Goal: Task Accomplishment & Management: Manage account settings

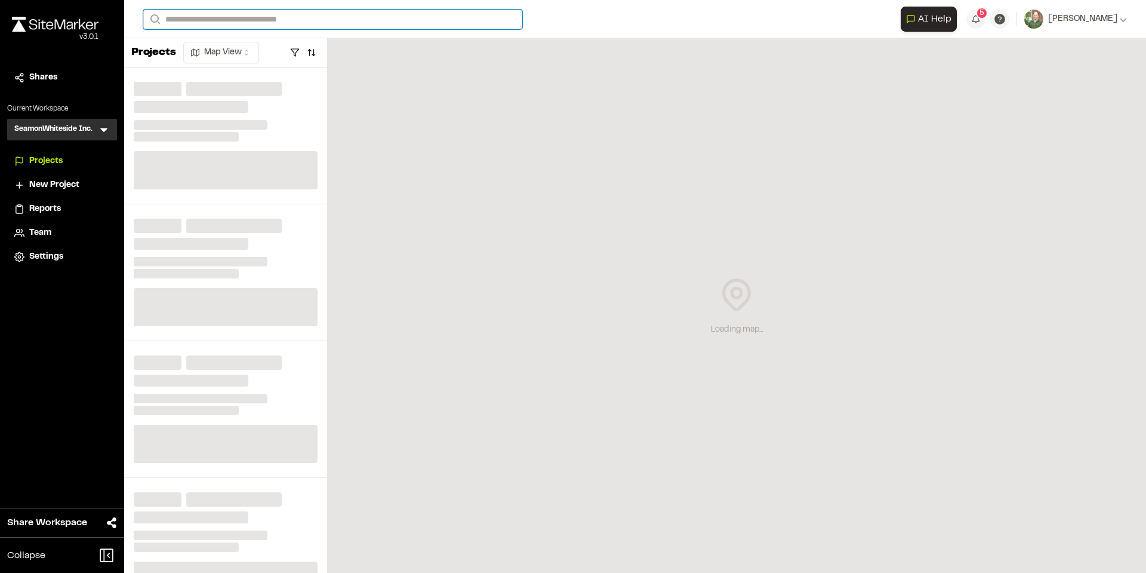
click at [249, 20] on input "Search" at bounding box center [332, 20] width 379 height 20
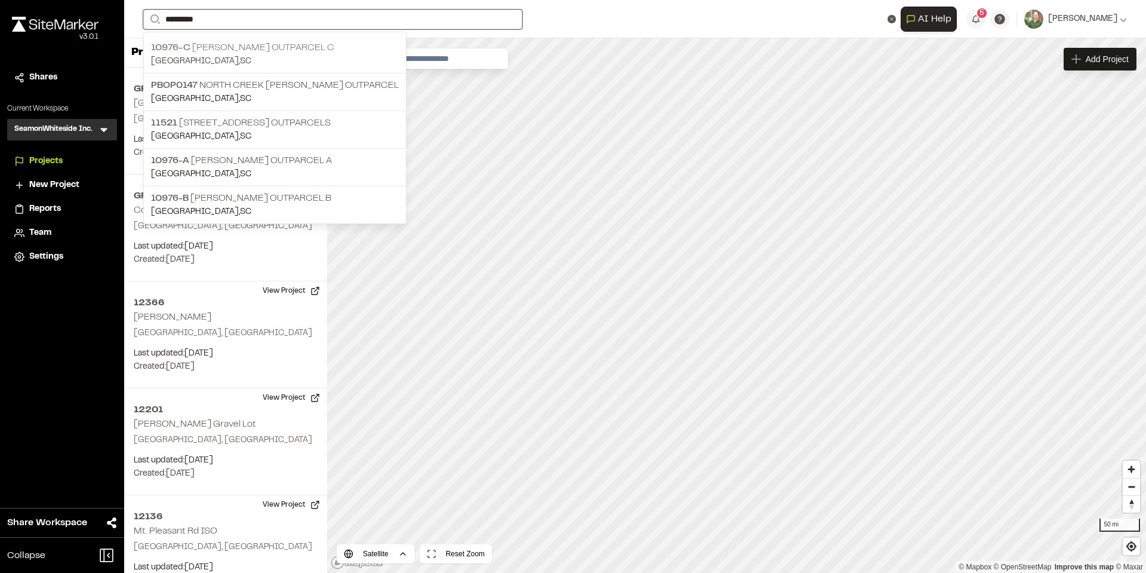
type input "*********"
click at [287, 46] on p "10976-C [PERSON_NAME] Outparcel C" at bounding box center [275, 48] width 248 height 14
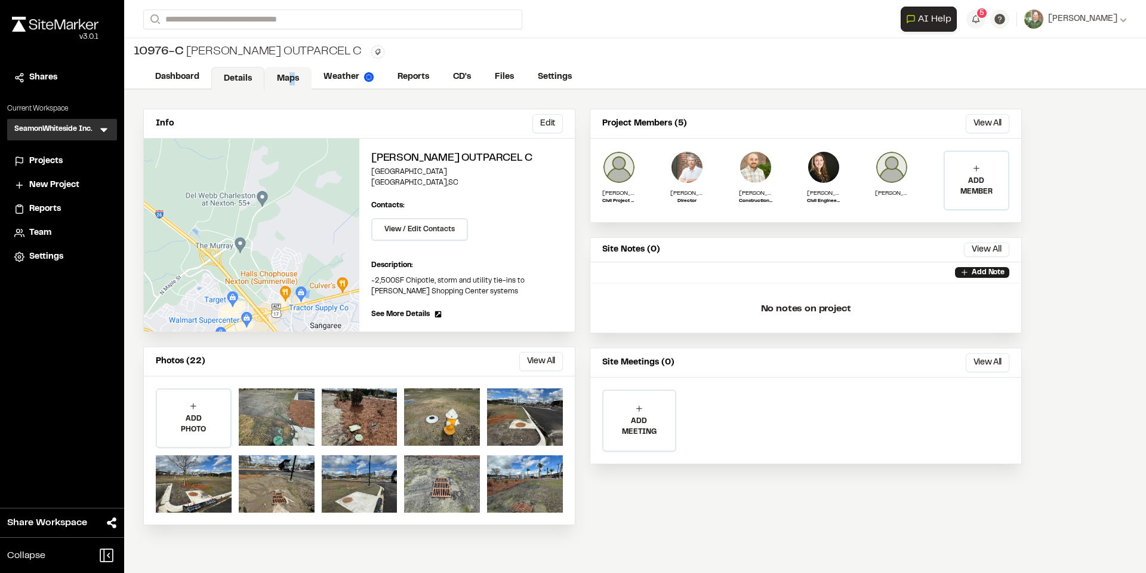
click at [289, 78] on link "Maps" at bounding box center [288, 78] width 47 height 23
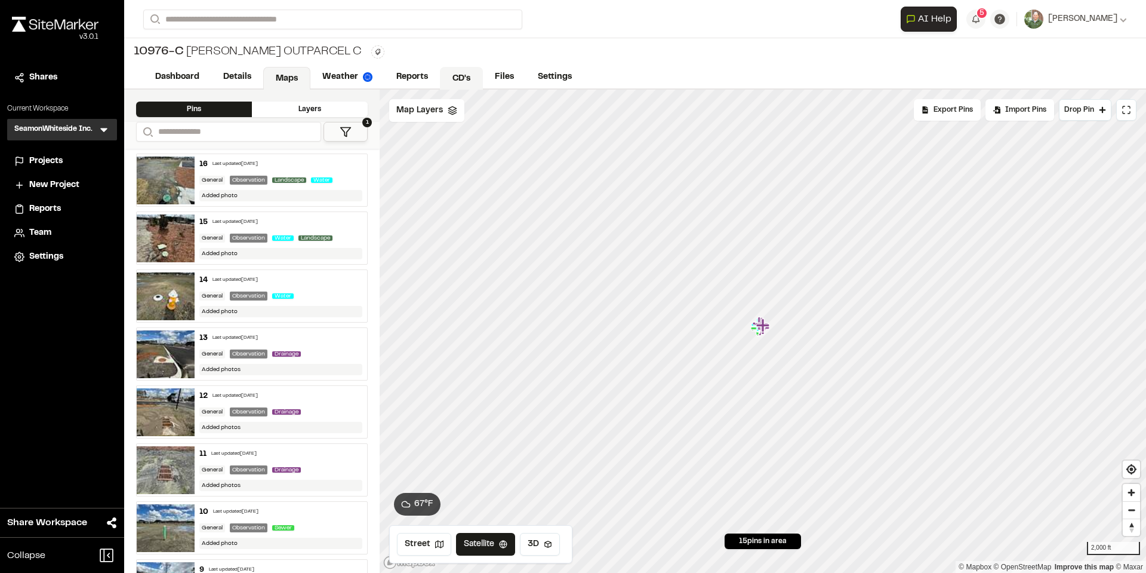
click at [462, 75] on link "CD's" at bounding box center [461, 78] width 43 height 23
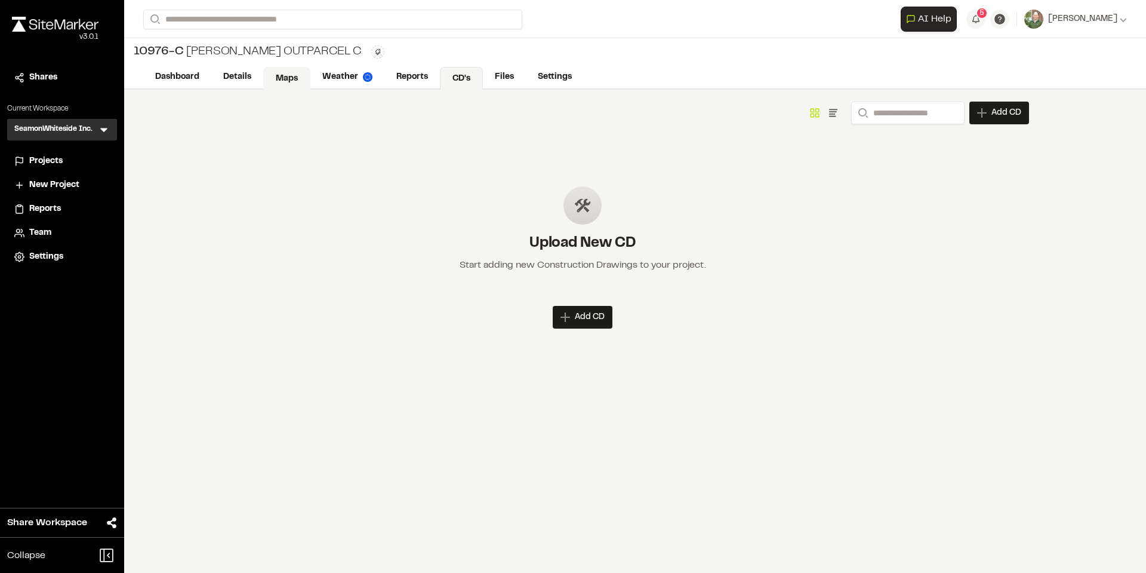
click at [287, 73] on link "Maps" at bounding box center [286, 78] width 47 height 23
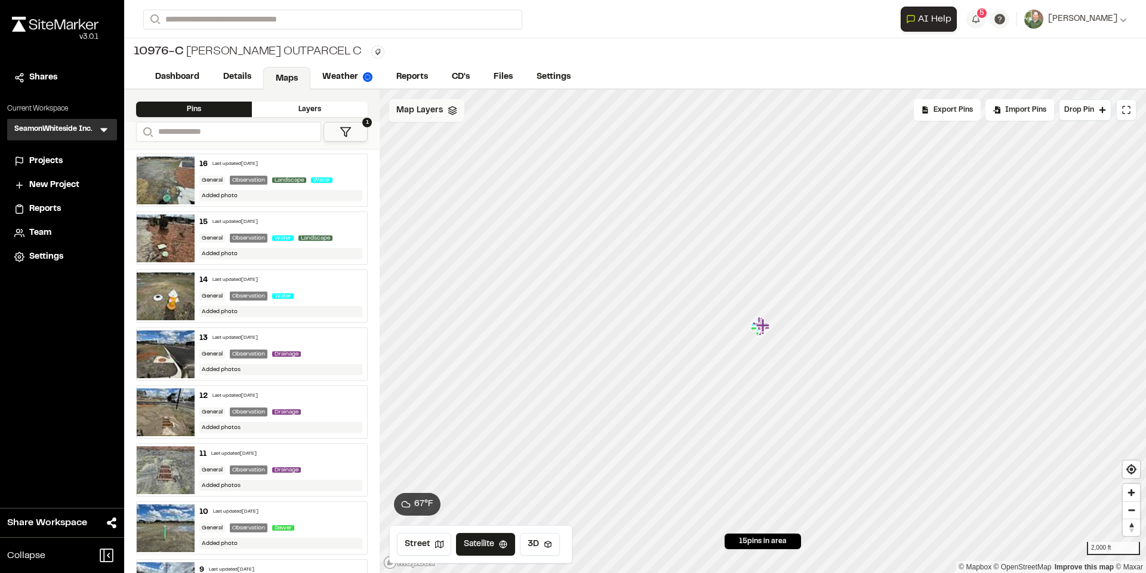
click at [450, 115] on div "Map Layers" at bounding box center [426, 110] width 75 height 23
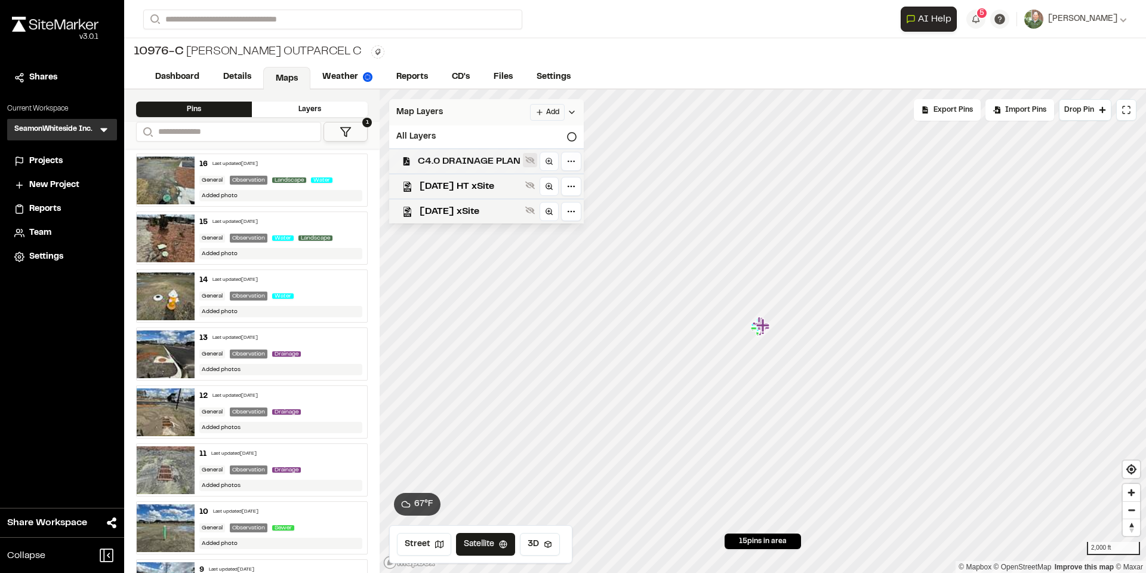
click at [523, 159] on button at bounding box center [530, 160] width 14 height 14
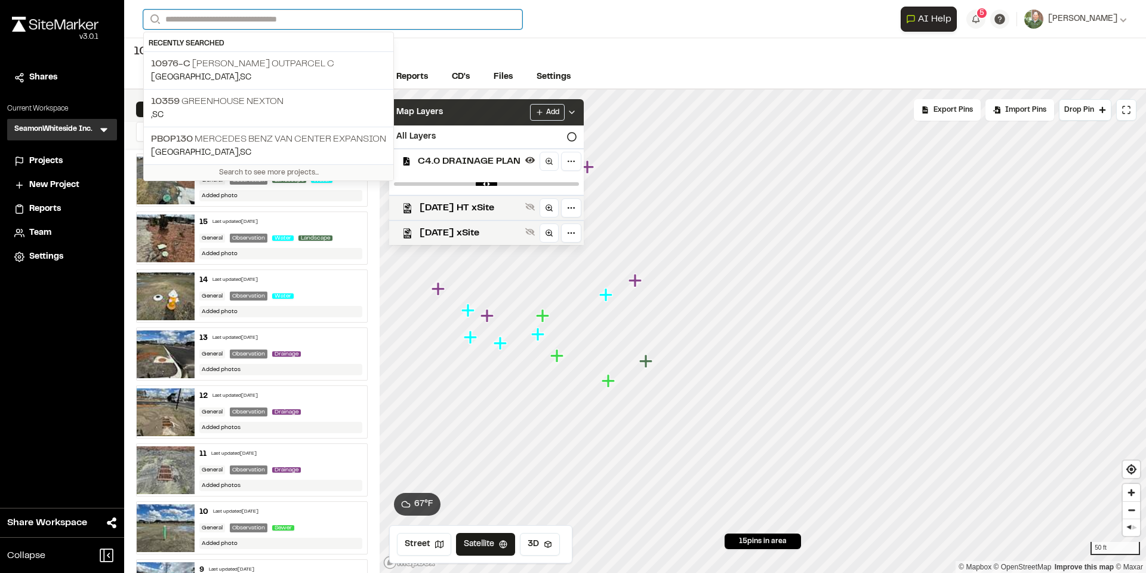
click at [319, 19] on input "Search" at bounding box center [332, 20] width 379 height 20
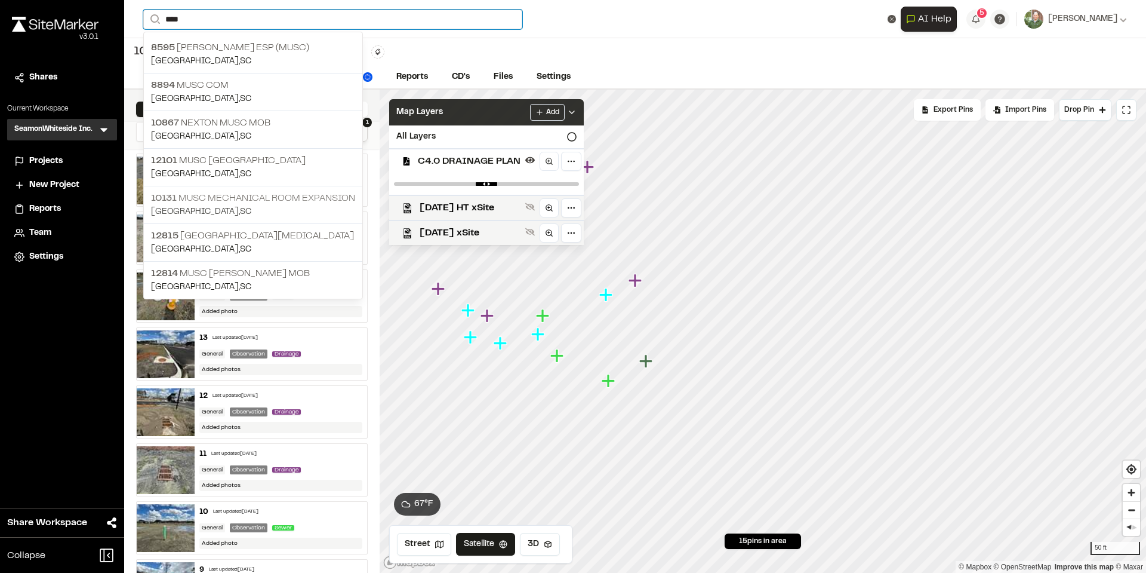
type input "****"
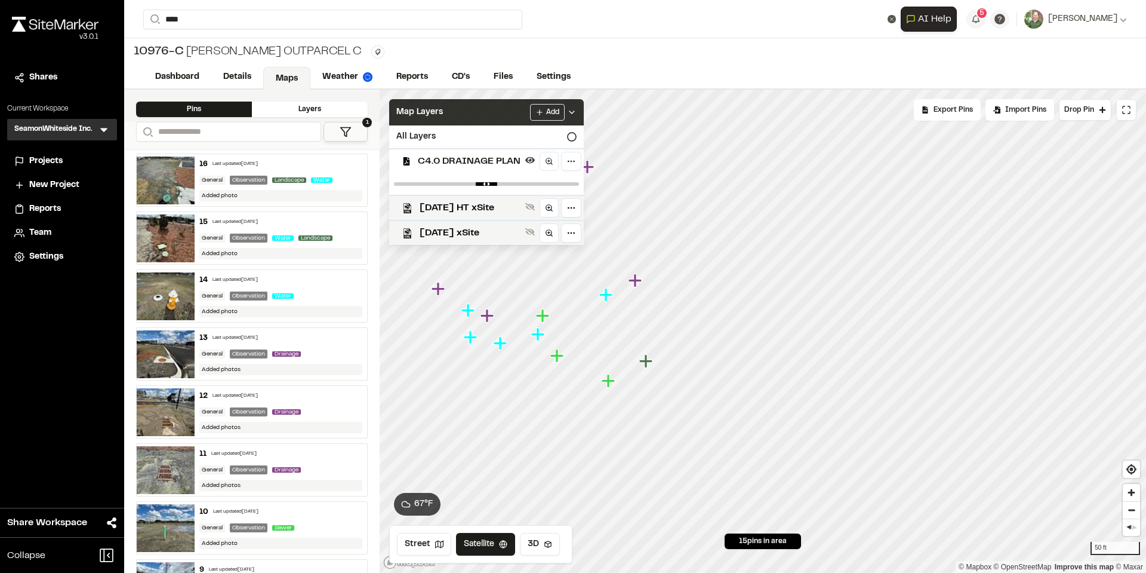
click at [249, 193] on p "10131 MUSC Mechanical Room Expansion" at bounding box center [253, 198] width 204 height 14
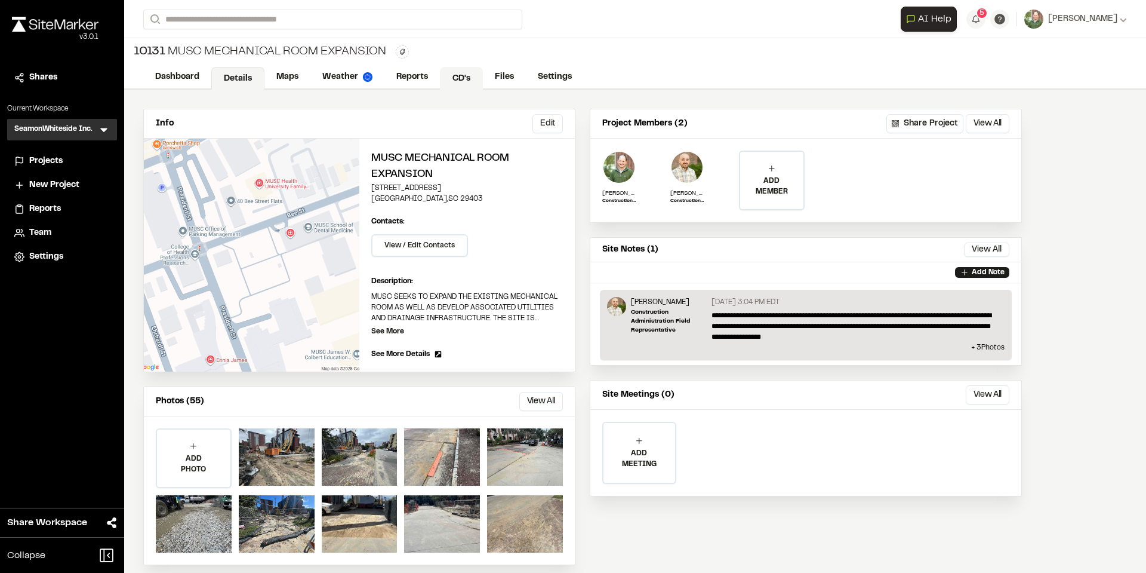
click at [461, 73] on link "CD's" at bounding box center [461, 78] width 43 height 23
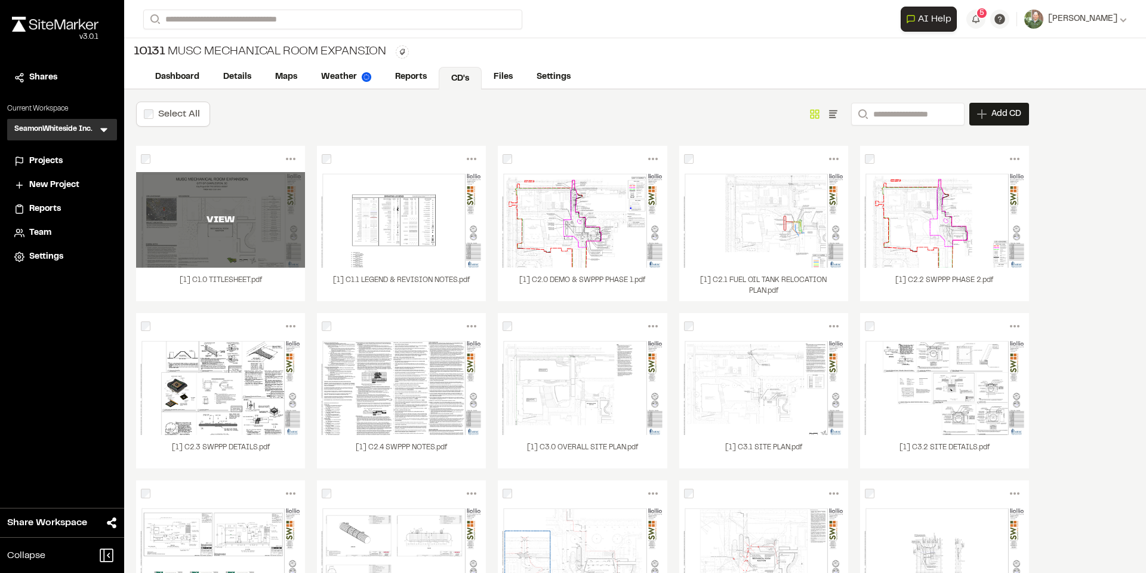
click at [214, 222] on div "VIEW" at bounding box center [220, 220] width 169 height 14
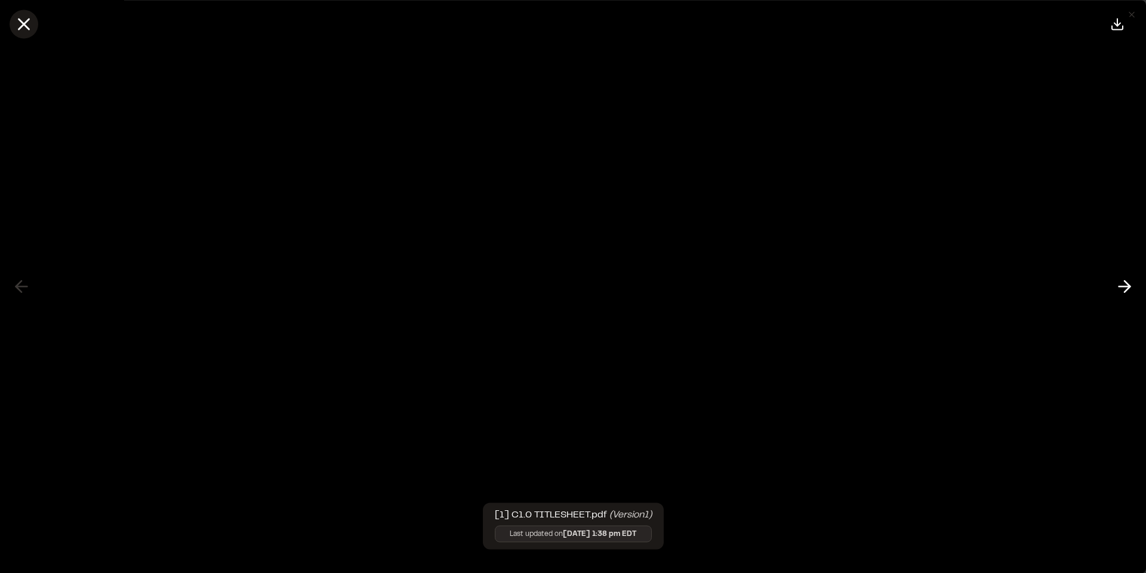
click at [24, 31] on icon at bounding box center [24, 24] width 20 height 20
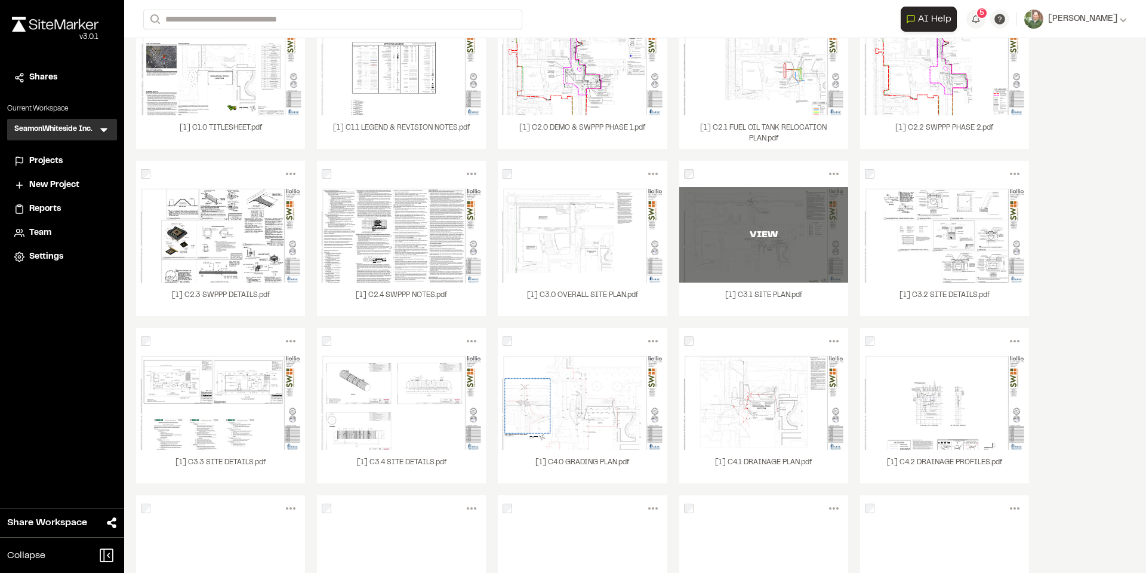
scroll to position [239, 0]
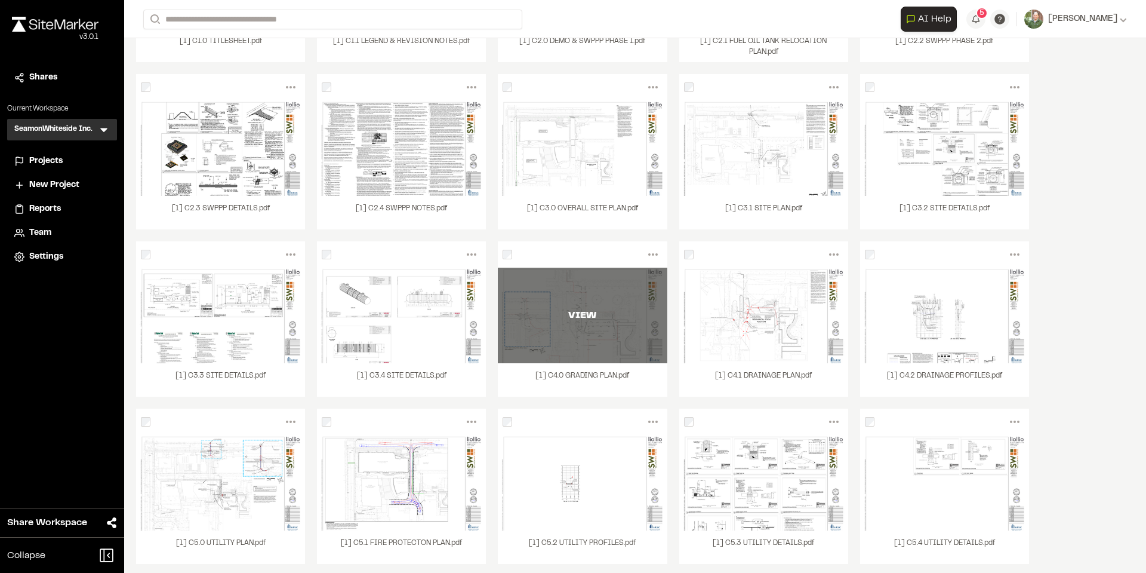
click at [593, 341] on div "VIEW" at bounding box center [582, 315] width 169 height 96
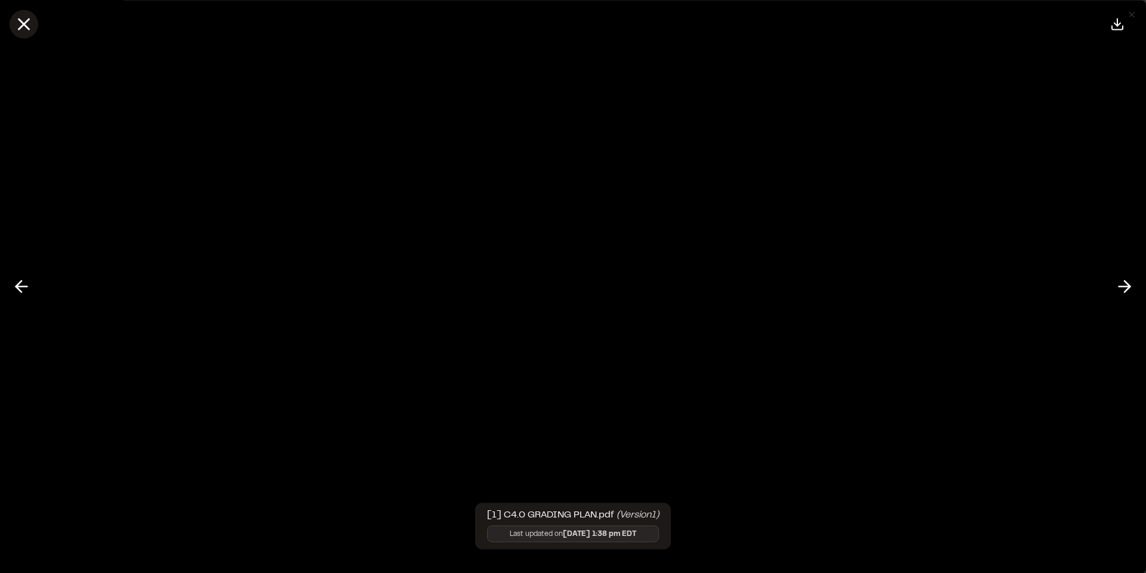
click at [21, 19] on icon at bounding box center [24, 24] width 20 height 20
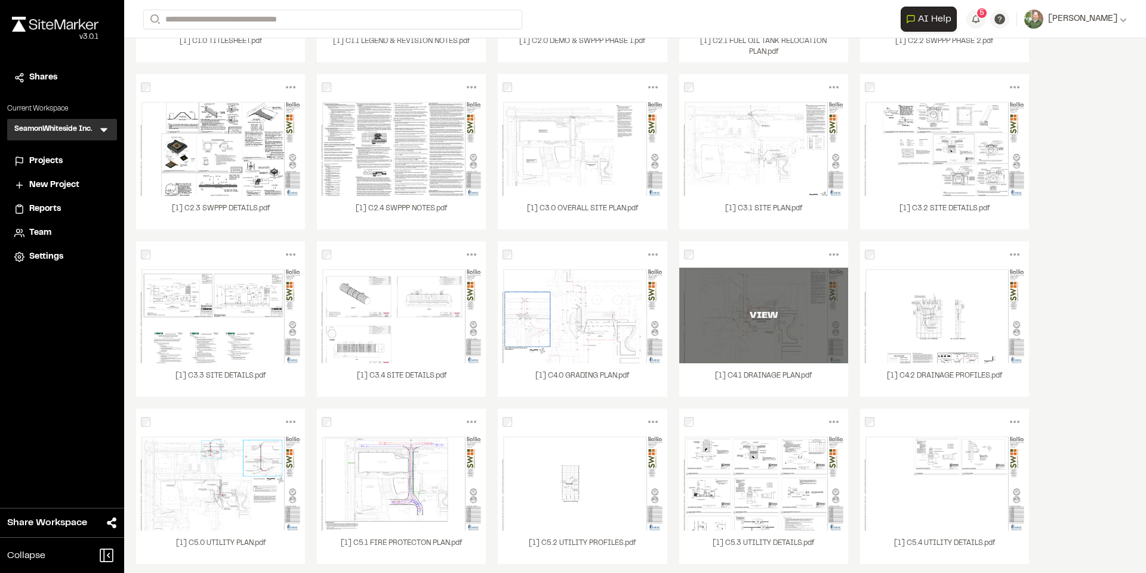
click at [746, 319] on div "VIEW" at bounding box center [763, 315] width 169 height 14
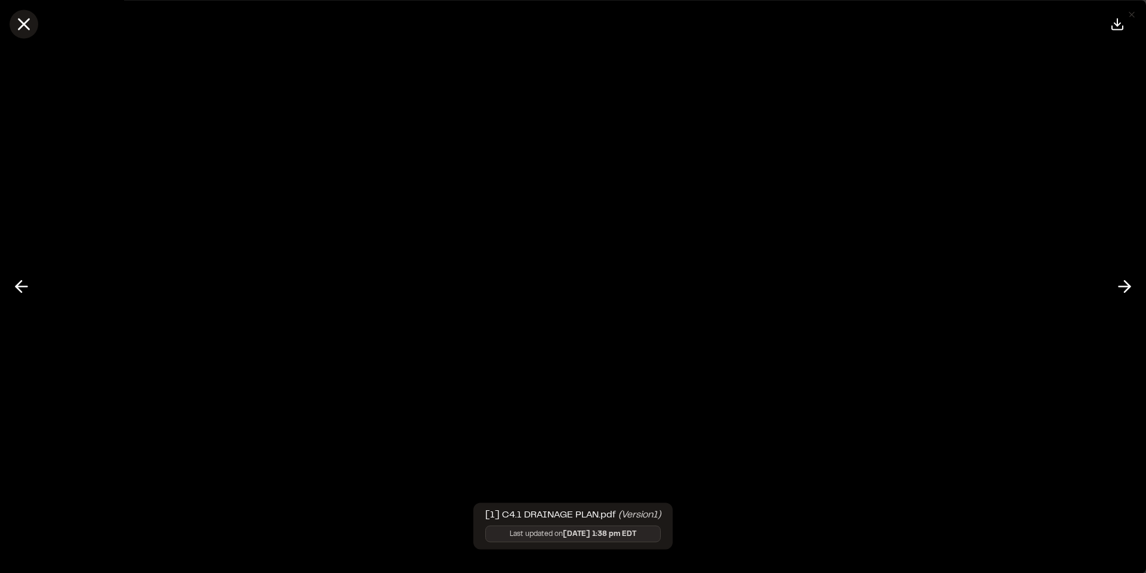
click at [27, 19] on icon at bounding box center [24, 24] width 20 height 20
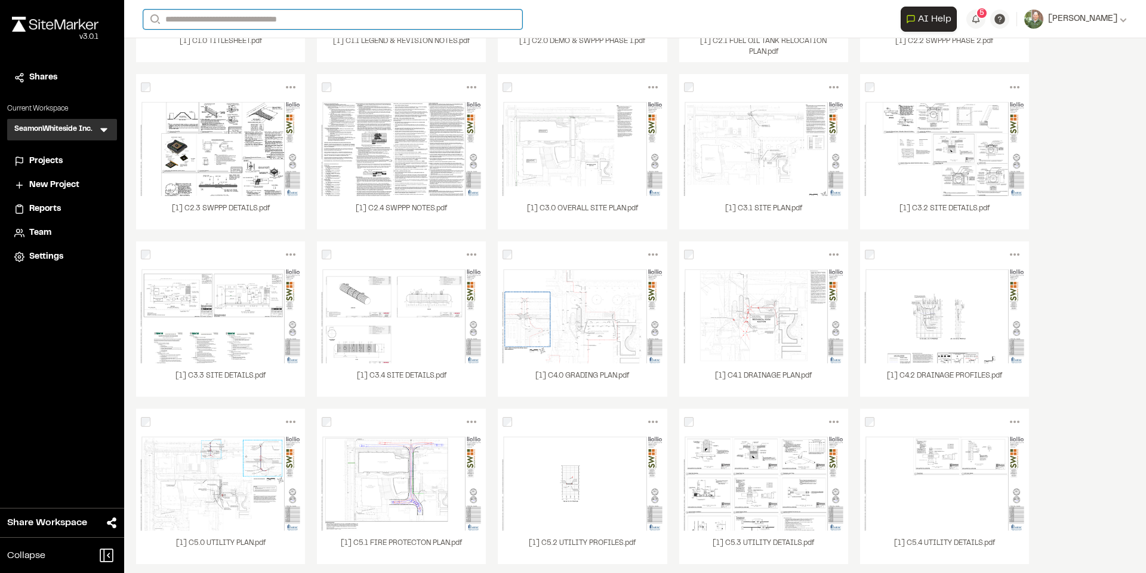
click at [254, 21] on input "Search" at bounding box center [332, 20] width 379 height 20
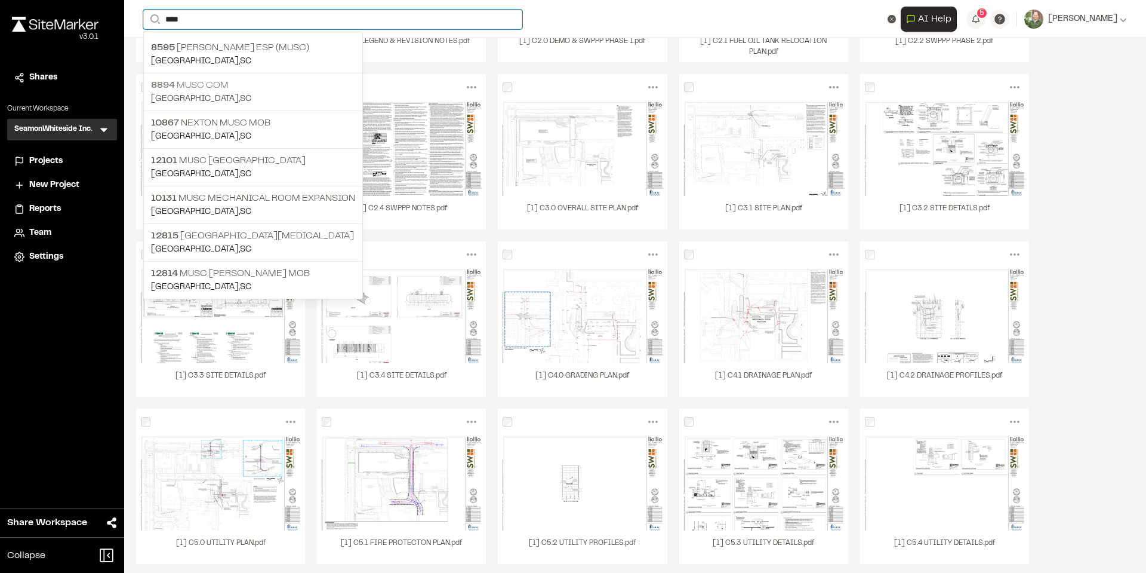
type input "****"
click at [218, 84] on p "8894 MUSC COM" at bounding box center [253, 85] width 204 height 14
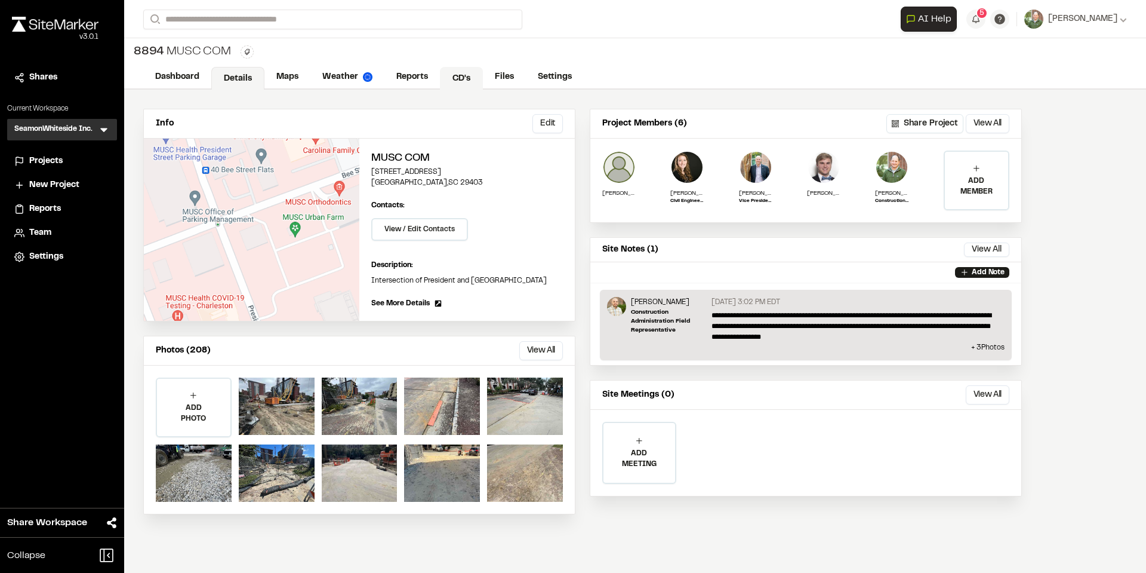
click at [465, 79] on link "CD's" at bounding box center [461, 78] width 43 height 23
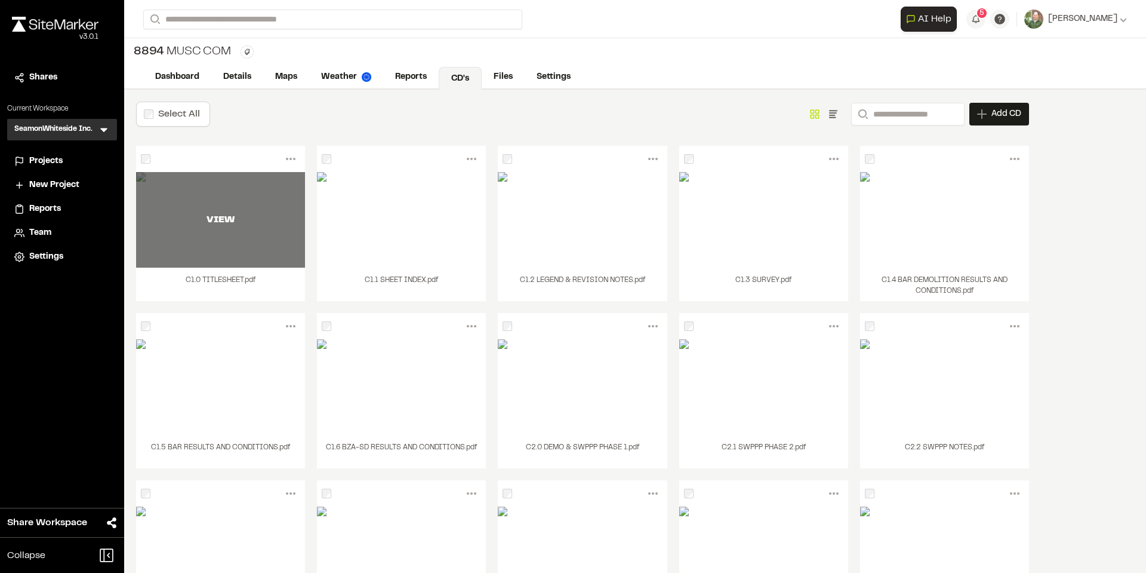
click at [237, 234] on div "VIEW" at bounding box center [220, 220] width 169 height 96
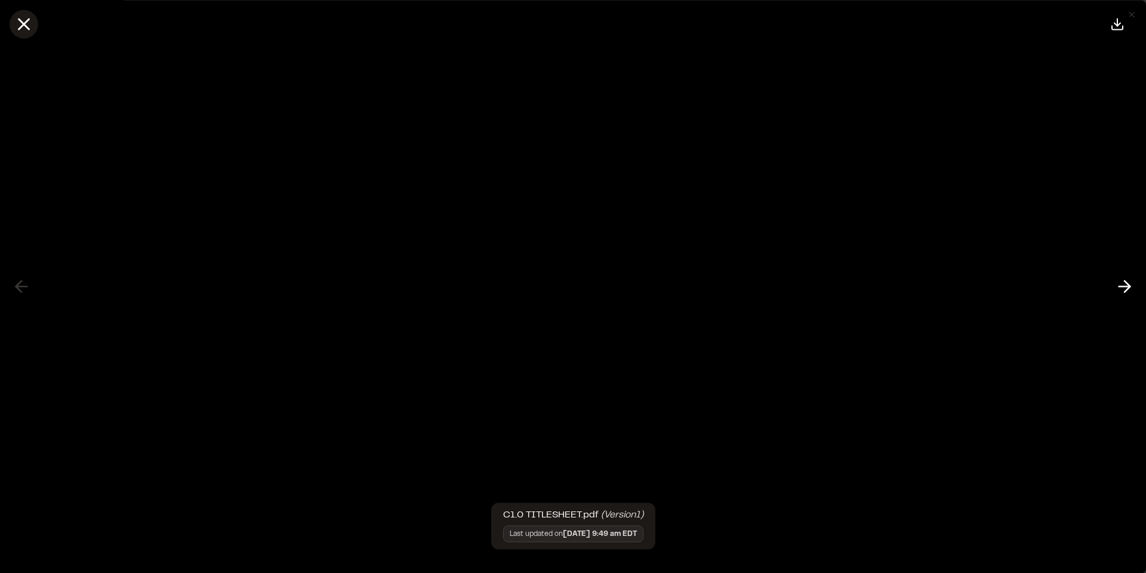
click at [19, 23] on icon at bounding box center [24, 24] width 20 height 20
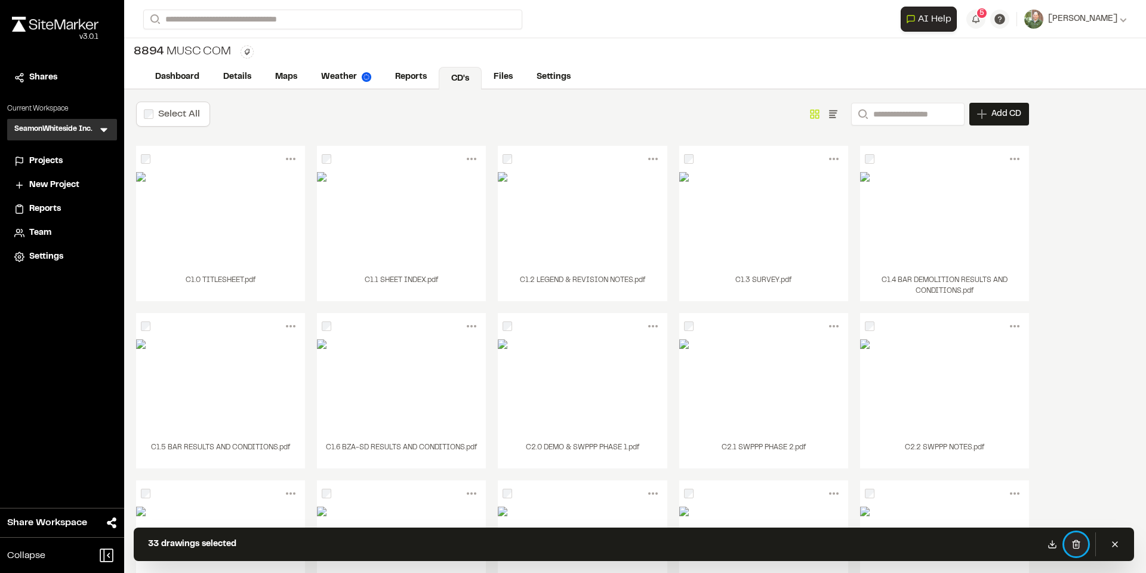
click at [1080, 545] on icon at bounding box center [1077, 544] width 10 height 10
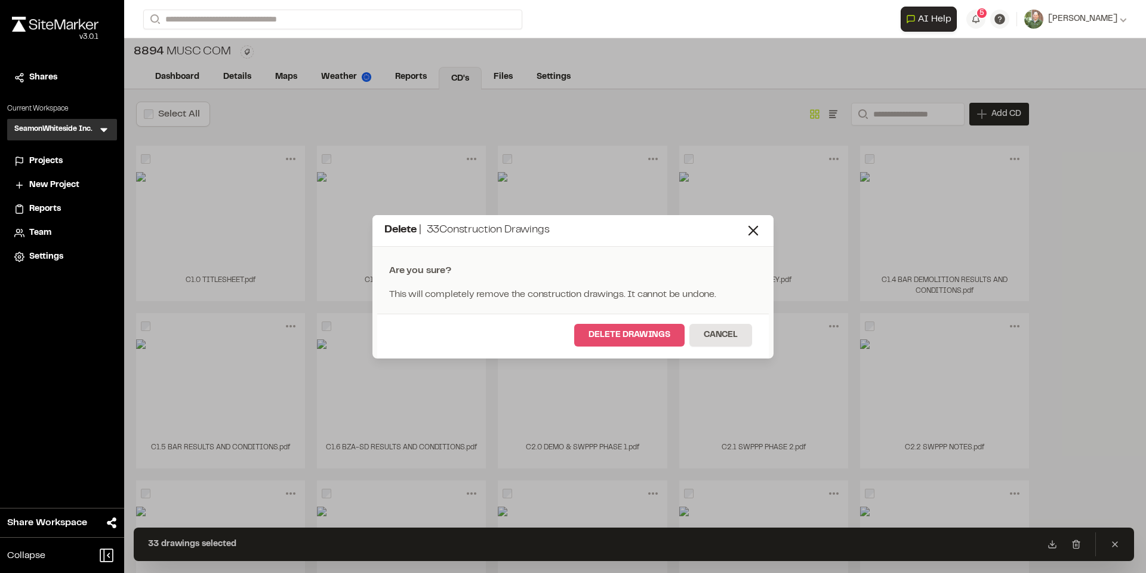
click at [645, 336] on button "Delete Drawings" at bounding box center [629, 335] width 110 height 23
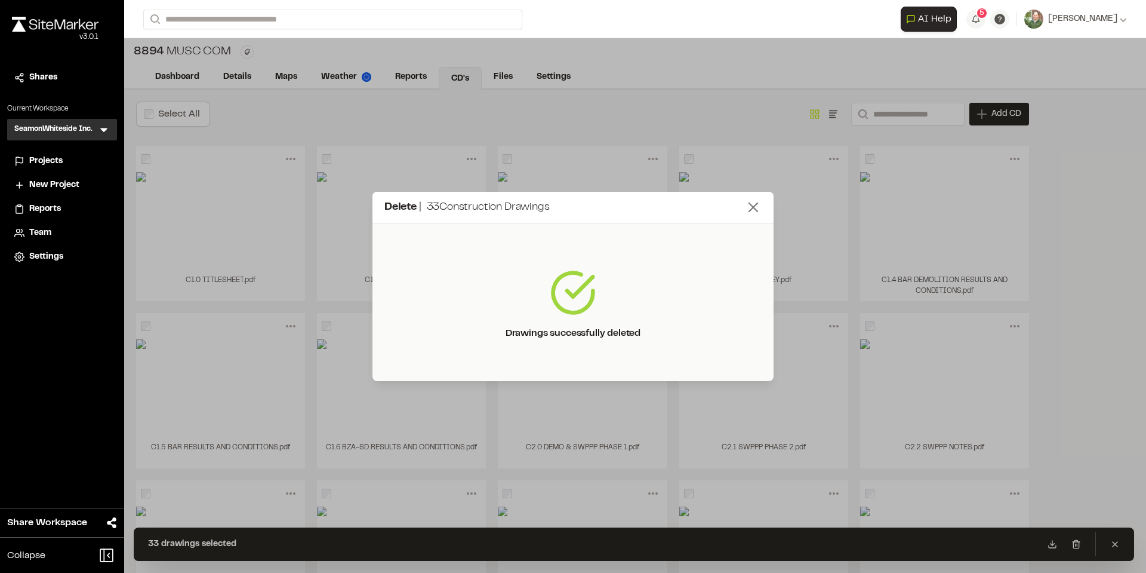
click at [757, 205] on icon at bounding box center [753, 207] width 17 height 17
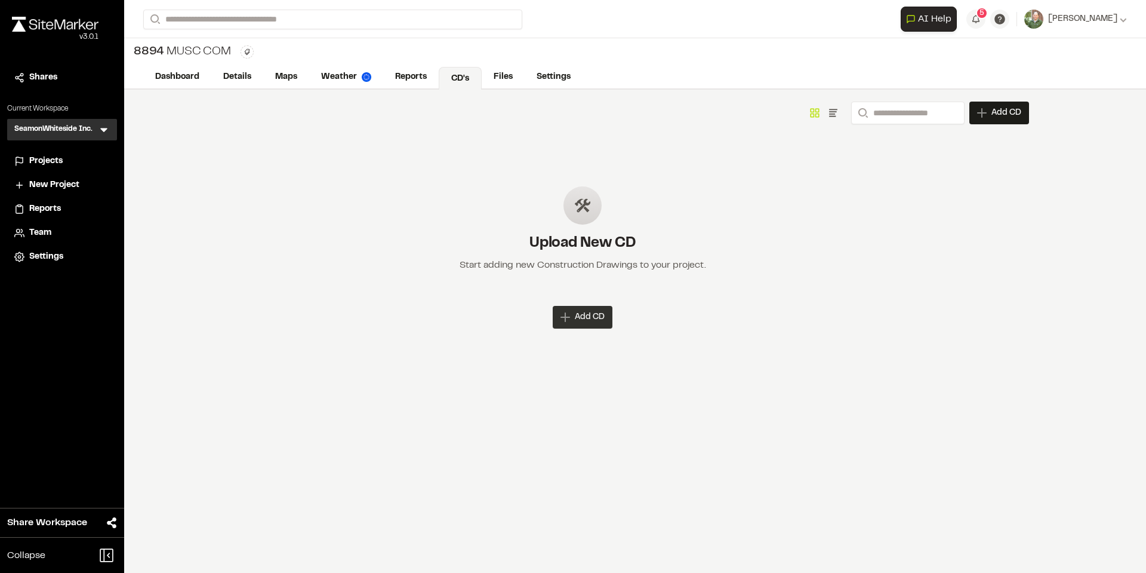
click at [602, 316] on span "Add CD" at bounding box center [590, 317] width 30 height 12
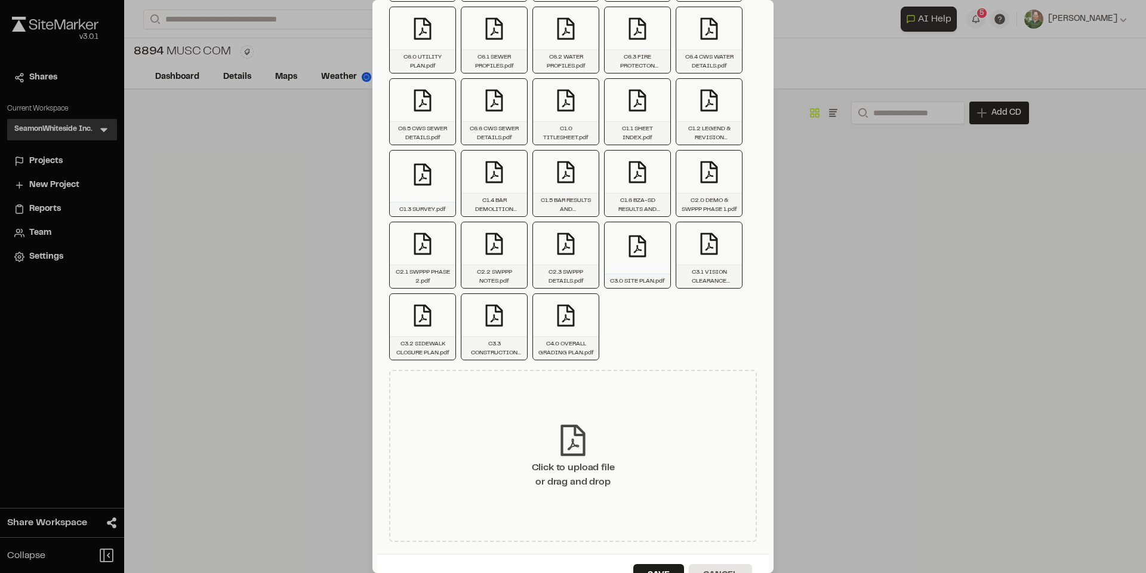
scroll to position [211, 0]
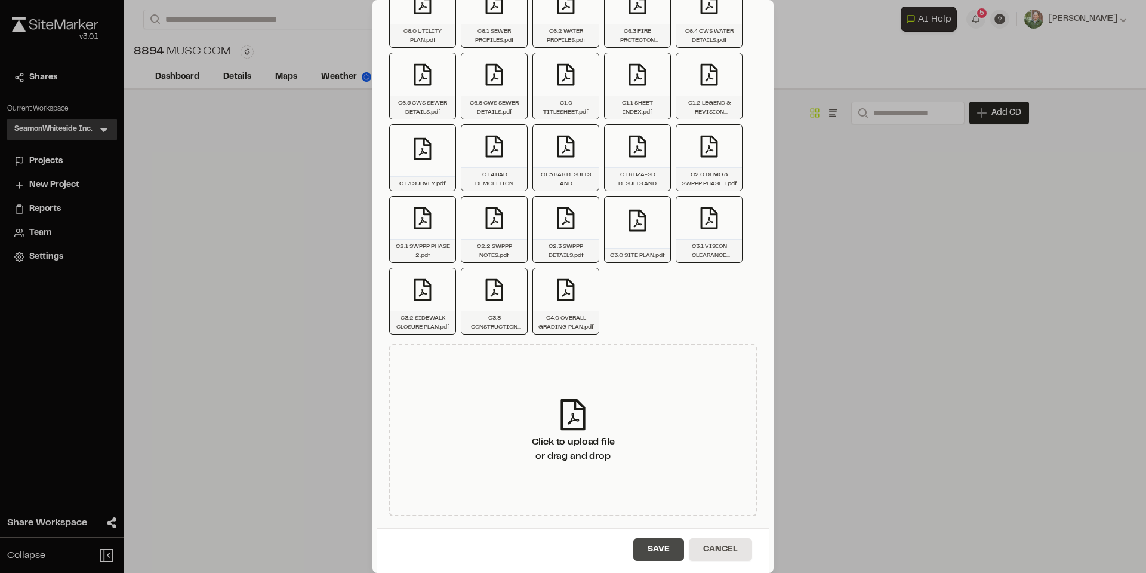
click at [651, 547] on button "Save" at bounding box center [659, 549] width 51 height 23
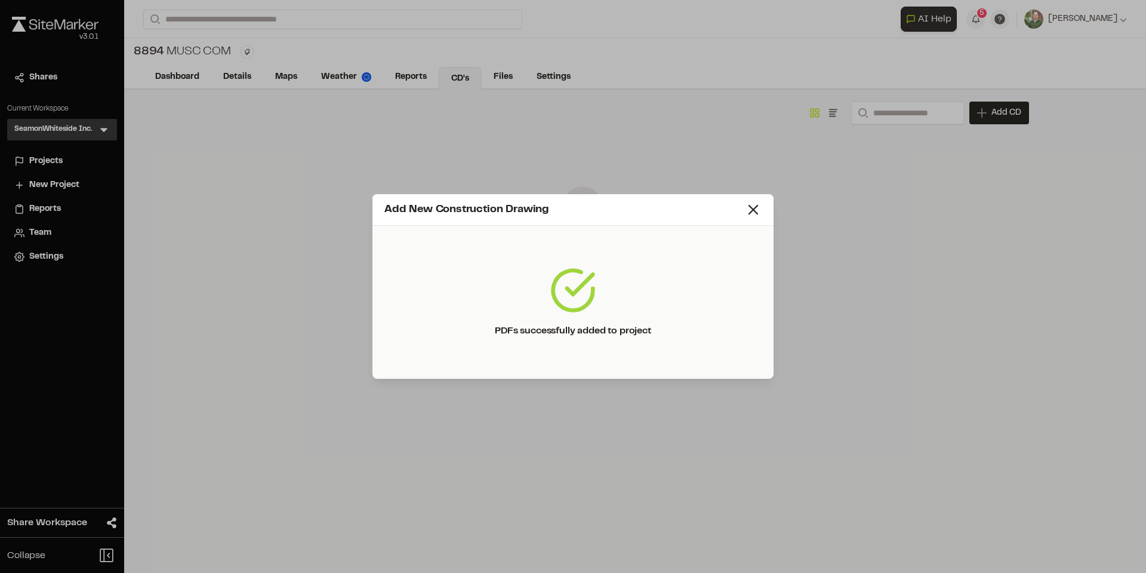
scroll to position [0, 0]
